Goal: Task Accomplishment & Management: Manage account settings

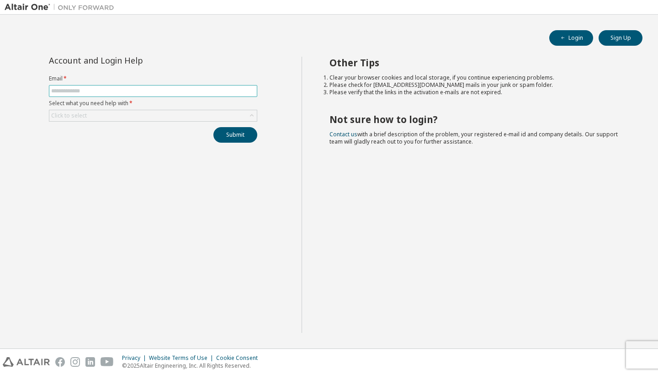
click at [231, 94] on input "text" at bounding box center [153, 90] width 204 height 7
type input "**********"
click at [579, 41] on button "Login" at bounding box center [571, 38] width 44 height 16
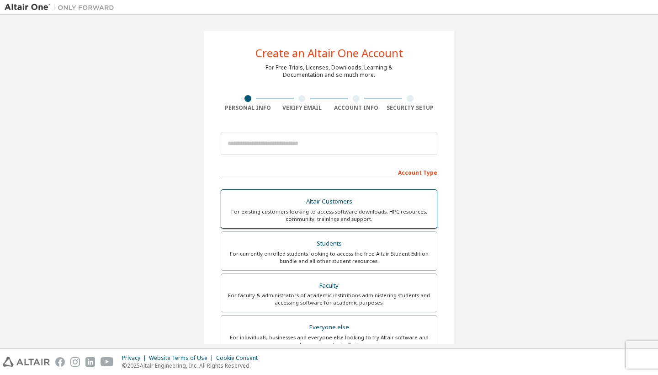
scroll to position [9, 0]
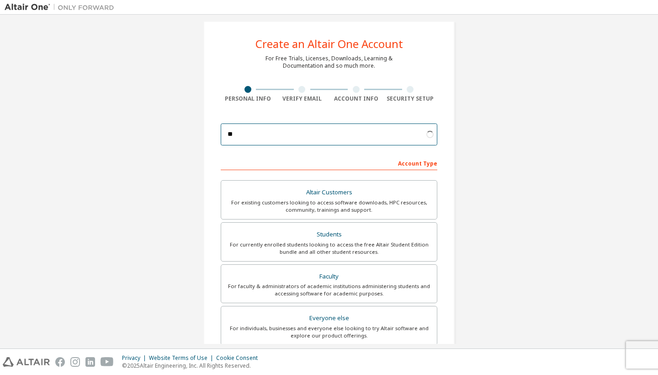
type input "*"
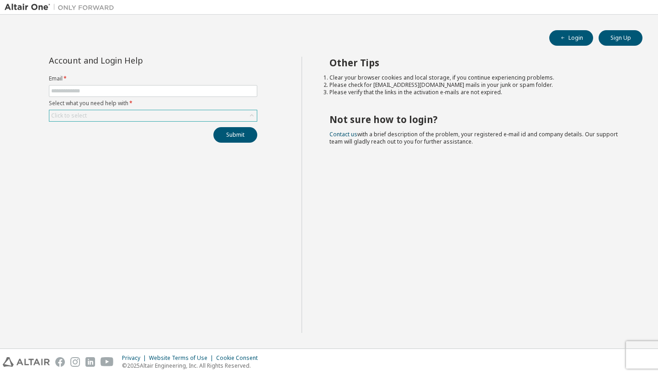
click at [251, 116] on icon at bounding box center [252, 115] width 4 height 2
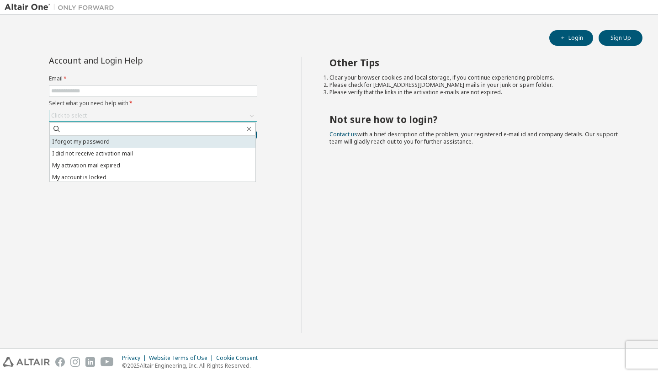
click at [151, 139] on li "I forgot my password" at bounding box center [153, 142] width 206 height 12
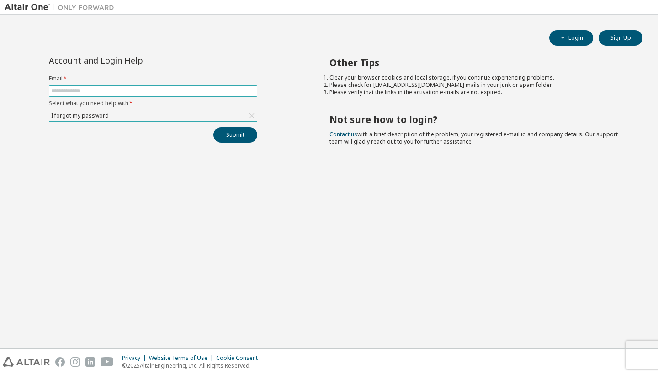
click at [149, 87] on input "text" at bounding box center [153, 90] width 204 height 7
type input "**********"
click at [231, 133] on button "Submit" at bounding box center [235, 135] width 44 height 16
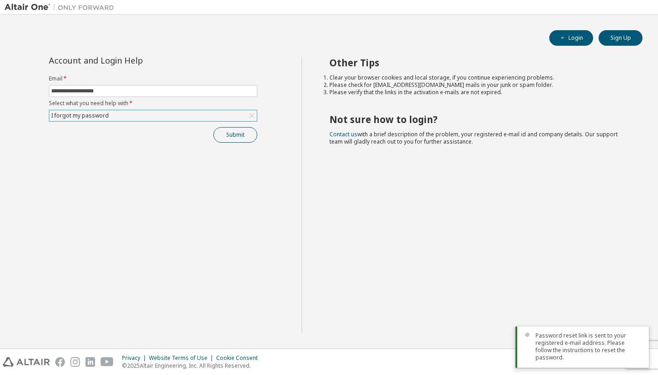
click at [231, 133] on button "Submit" at bounding box center [235, 135] width 44 height 16
click at [535, 353] on div "Password reset link is sent to your registered e-mail address. Please follow th…" at bounding box center [582, 346] width 133 height 41
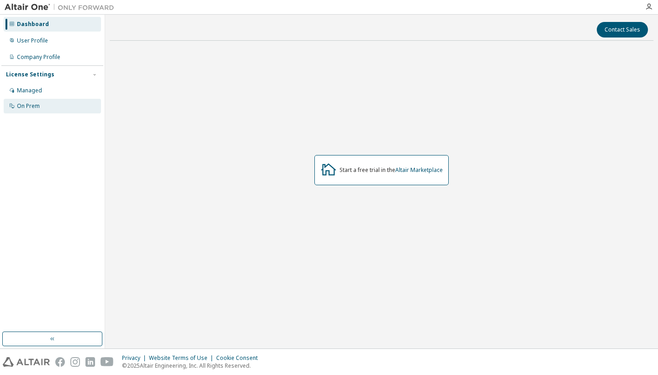
click at [31, 103] on div "On Prem" at bounding box center [28, 105] width 23 height 7
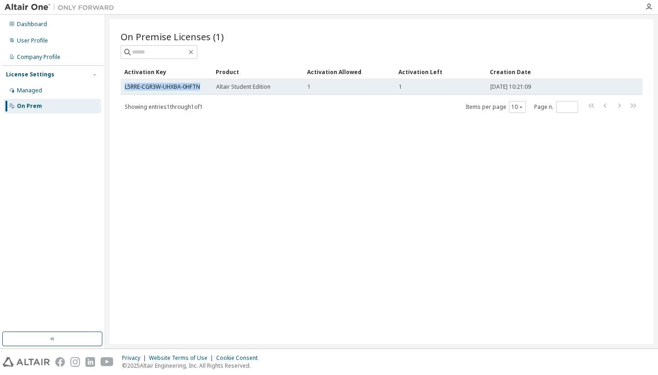
drag, startPoint x: 203, startPoint y: 88, endPoint x: 129, endPoint y: 82, distance: 74.7
click at [129, 82] on td "L5RRE-CGR3W-UHXBA-0HFTN" at bounding box center [166, 87] width 91 height 16
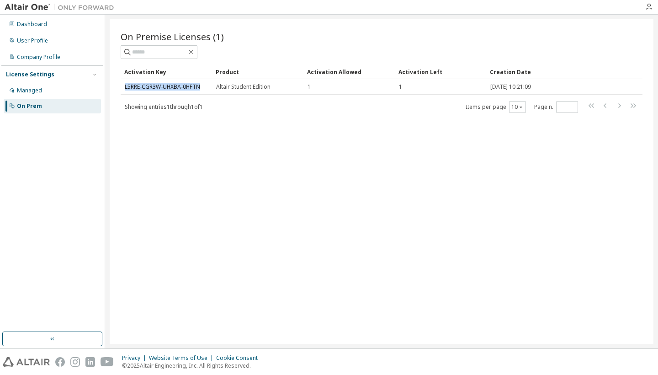
copy link "L5RRE-CGR3W-UHXBA-0HFTN"
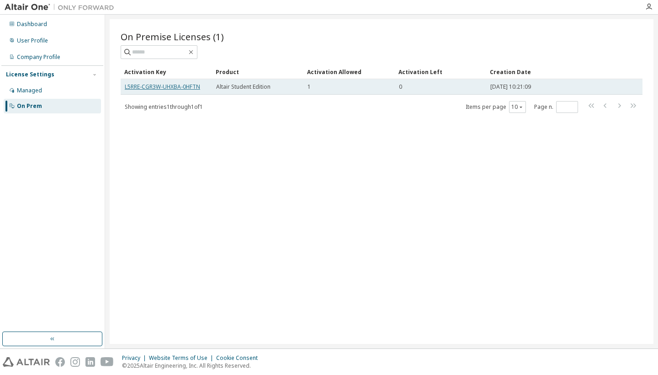
click at [185, 85] on link "L5RRE-CGR3W-UHXBA-0HFTN" at bounding box center [162, 87] width 75 height 8
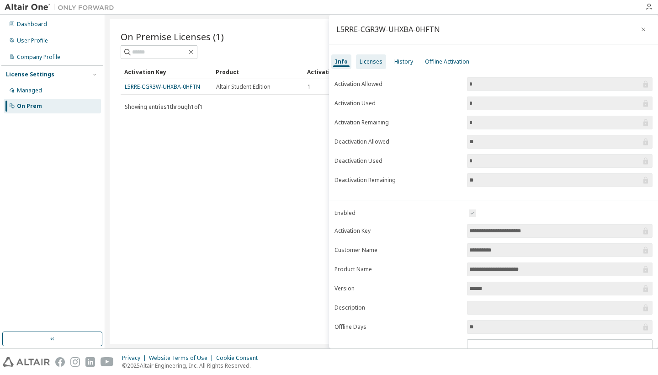
click at [373, 65] on div "Licenses" at bounding box center [371, 61] width 23 height 7
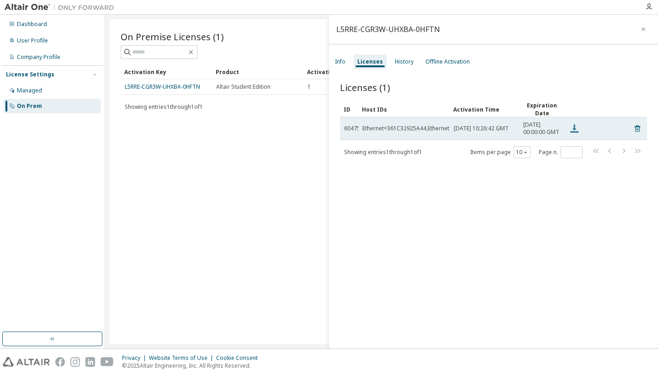
click at [572, 127] on icon at bounding box center [574, 128] width 11 height 11
